Goal: Transaction & Acquisition: Purchase product/service

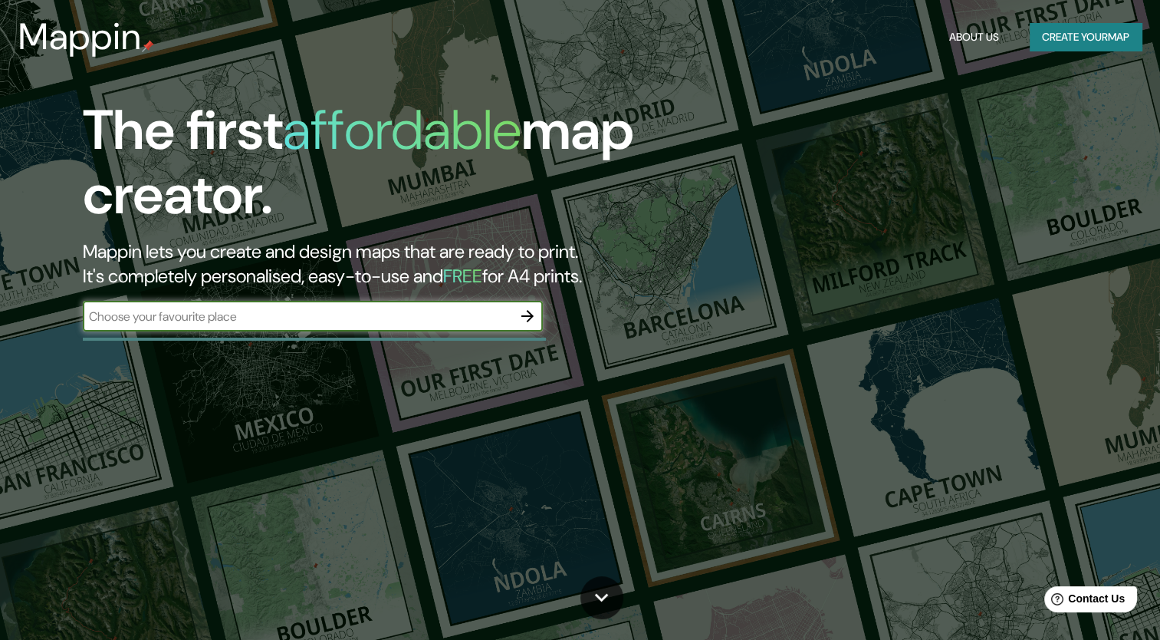
click at [524, 311] on icon "button" at bounding box center [527, 316] width 18 height 18
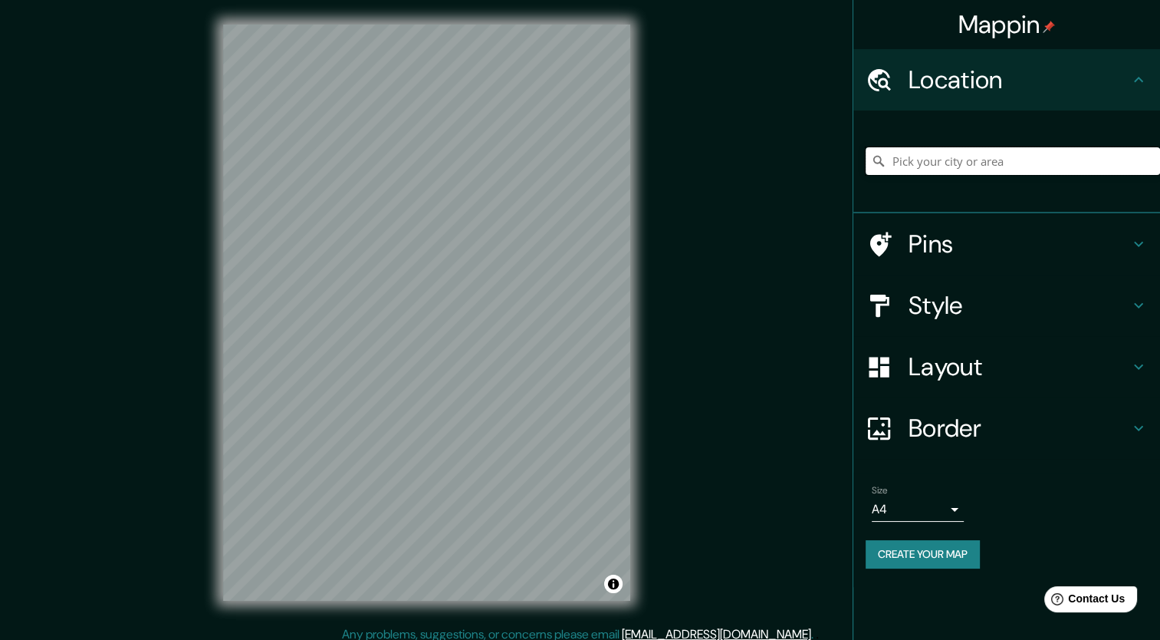
click at [917, 163] on input "Pick your city or area" at bounding box center [1013, 161] width 295 height 28
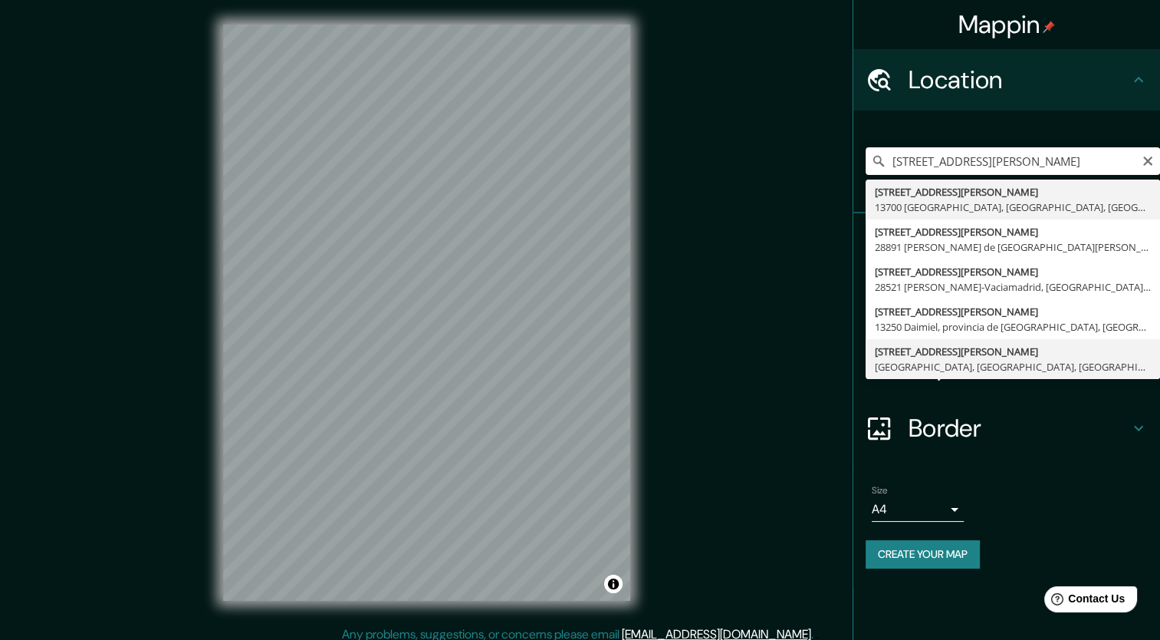
type input "[STREET_ADDRESS][PERSON_NAME]"
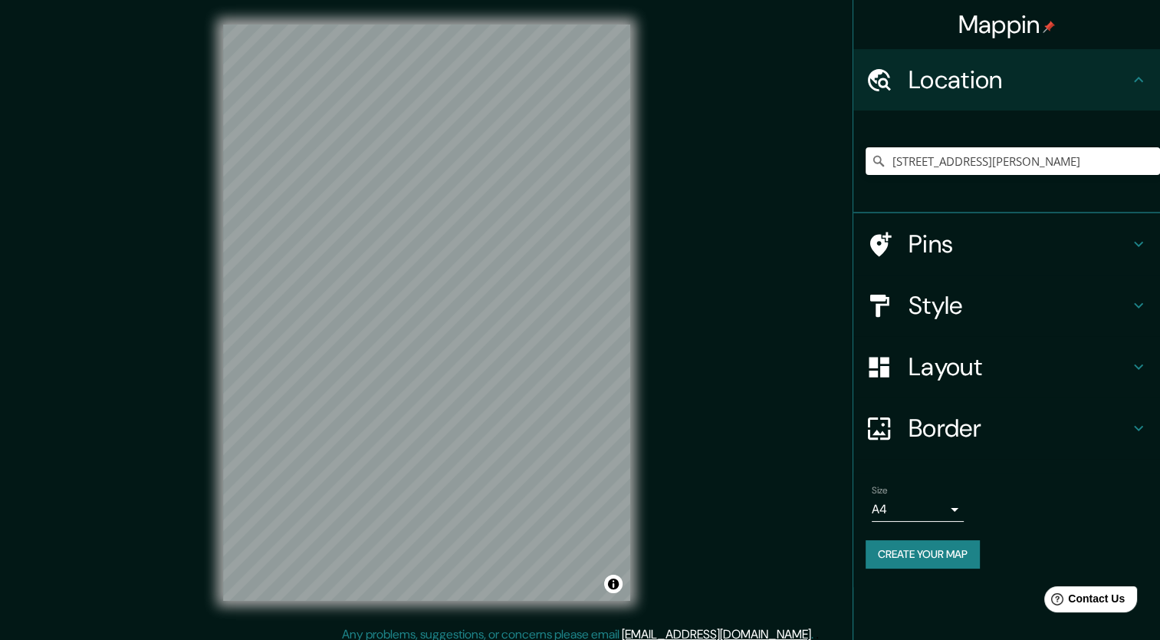
click at [951, 290] on h4 "Style" at bounding box center [1019, 305] width 221 height 31
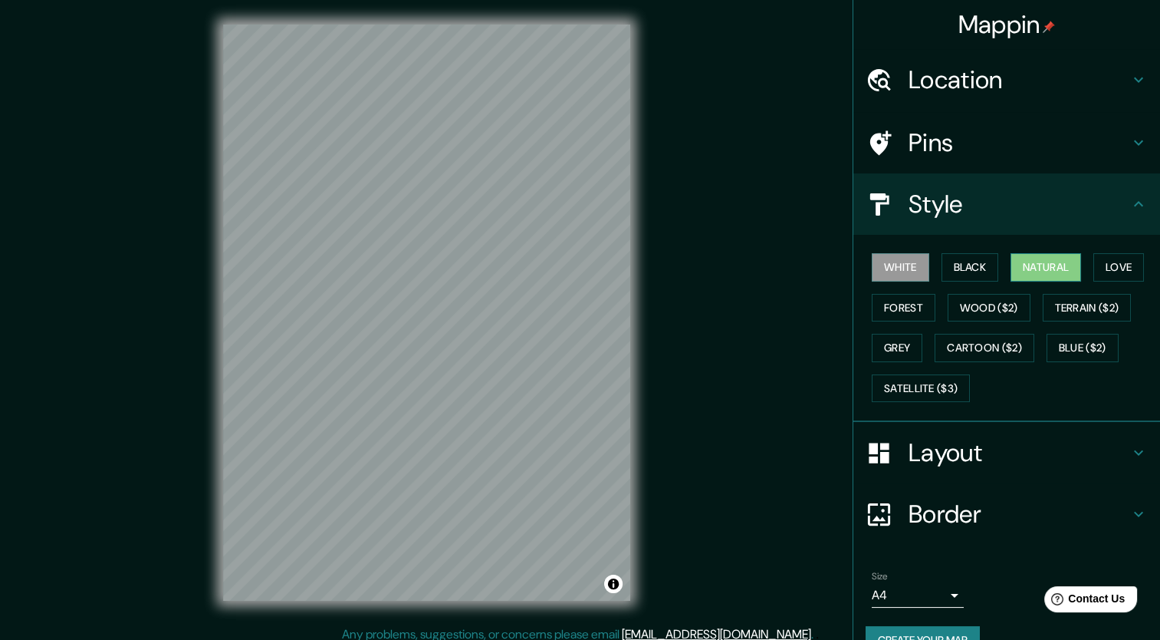
click at [1041, 268] on button "Natural" at bounding box center [1046, 267] width 71 height 28
click at [982, 133] on h4 "Pins" at bounding box center [1019, 142] width 221 height 31
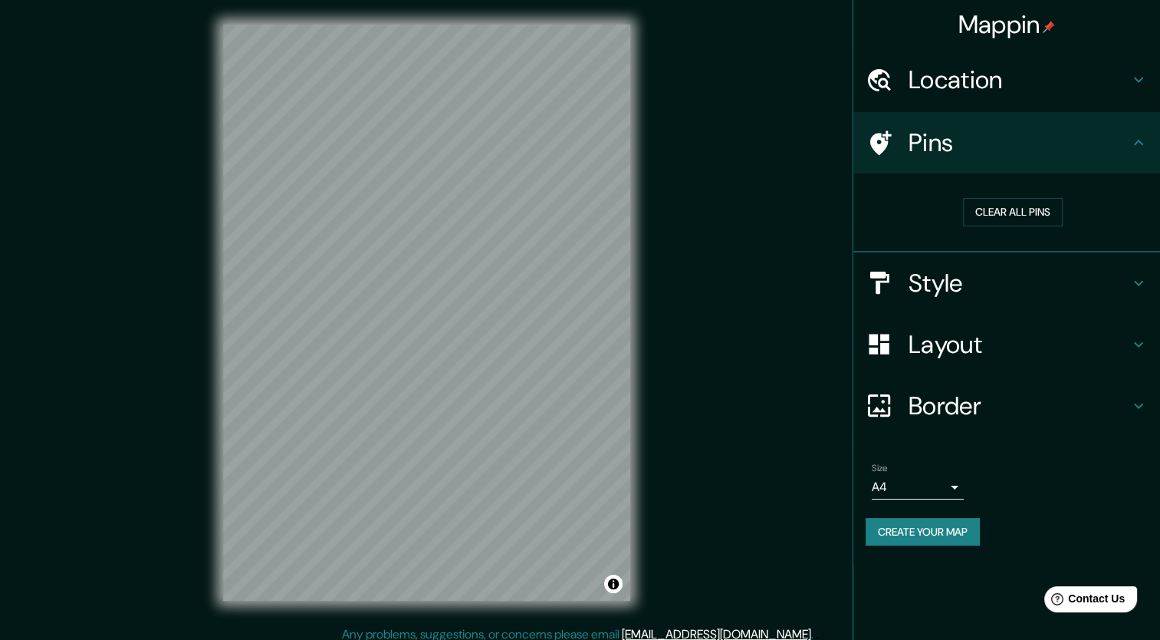
click at [969, 399] on h4 "Border" at bounding box center [1019, 405] width 221 height 31
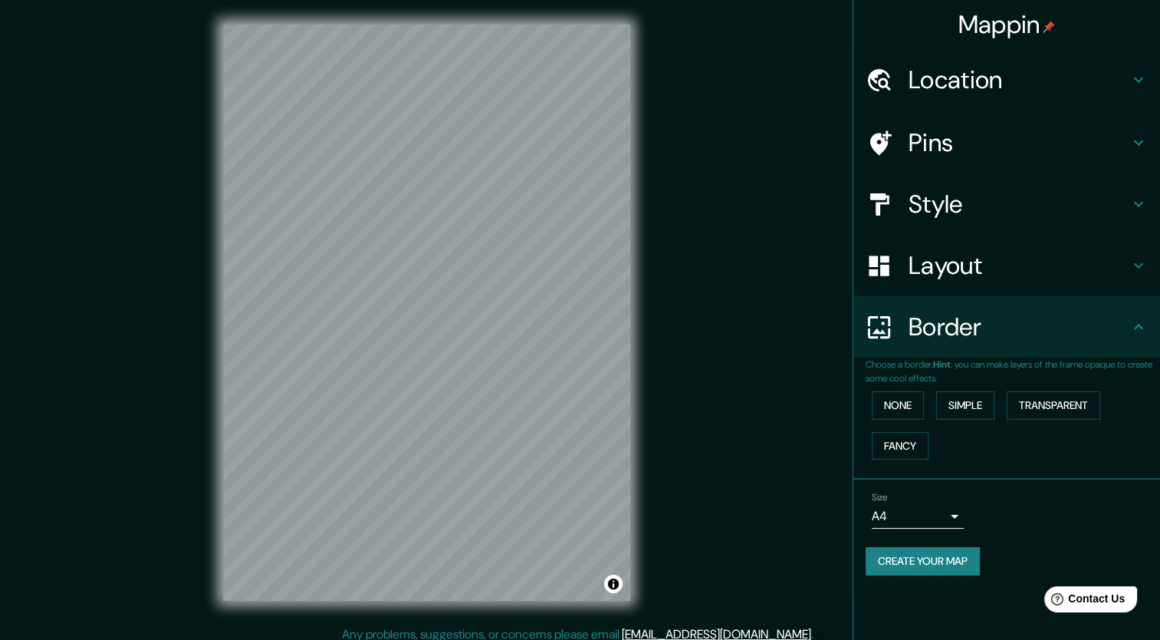
click at [953, 330] on h4 "Border" at bounding box center [1019, 326] width 221 height 31
click at [939, 265] on h4 "Layout" at bounding box center [1019, 265] width 221 height 31
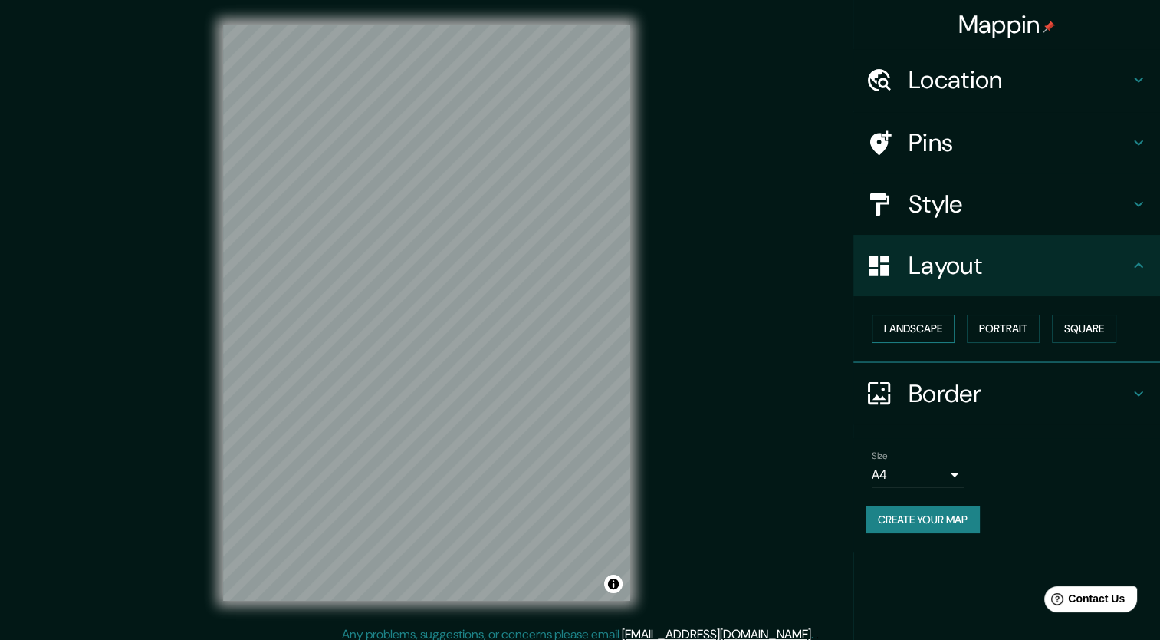
click at [945, 324] on button "Landscape" at bounding box center [913, 328] width 83 height 28
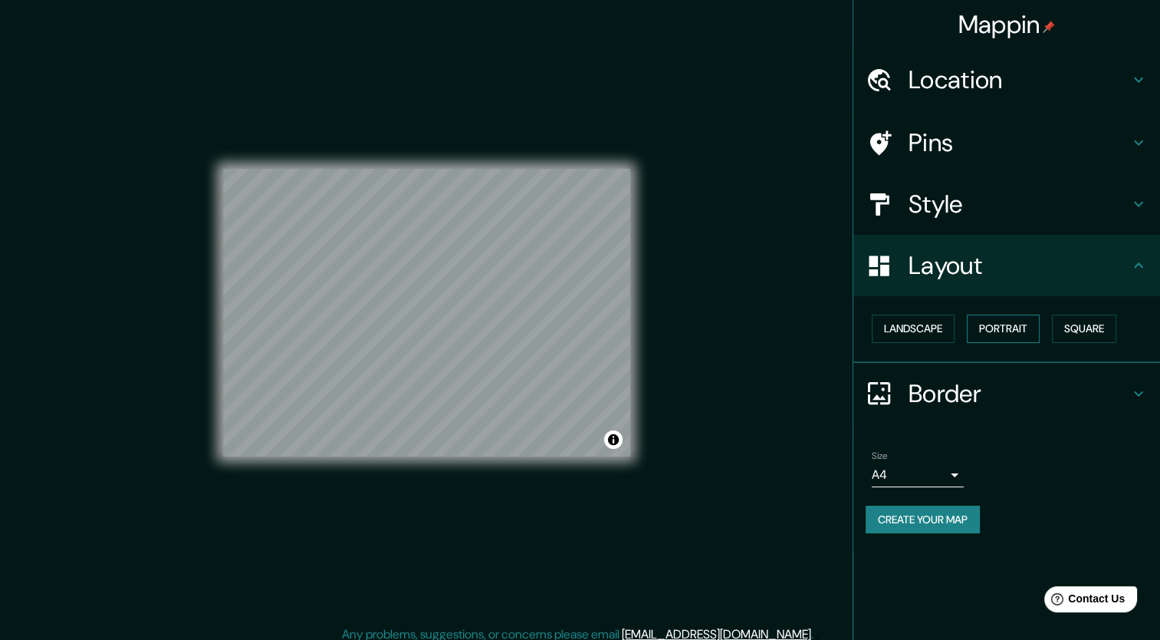
click at [1012, 334] on button "Portrait" at bounding box center [1003, 328] width 73 height 28
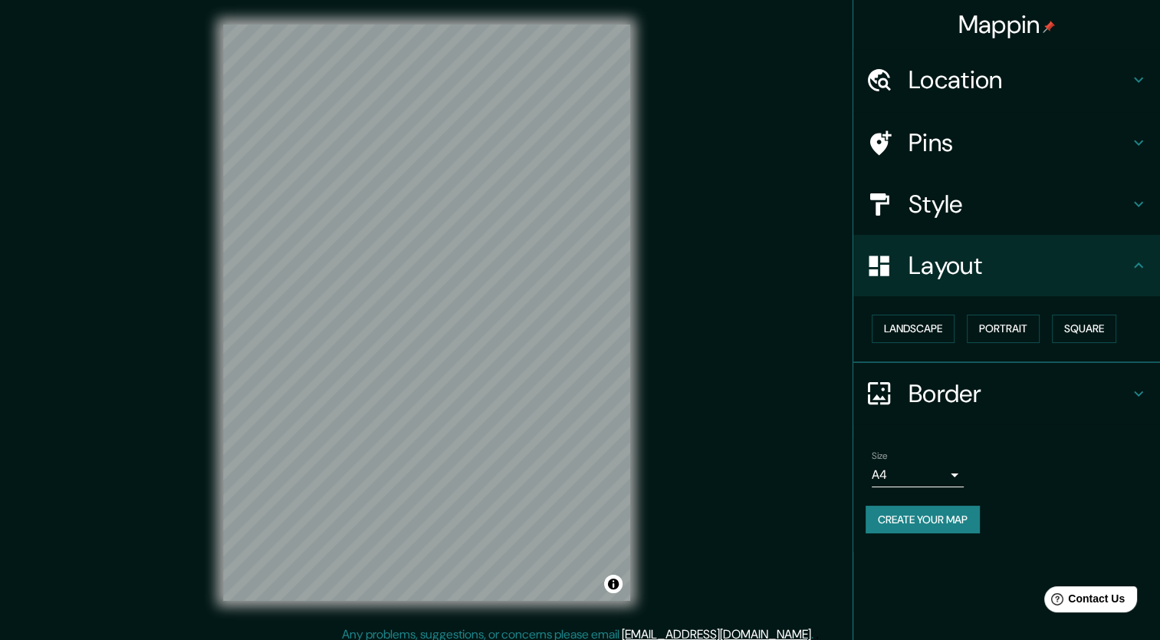
click at [934, 515] on button "Create your map" at bounding box center [923, 519] width 114 height 28
